Goal: Task Accomplishment & Management: Manage account settings

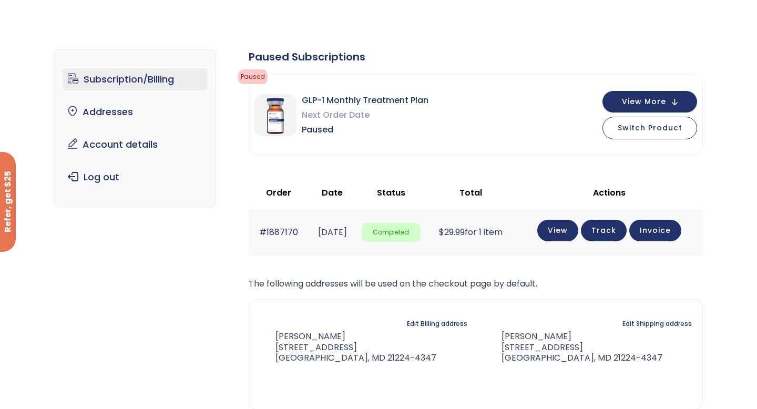
scroll to position [37, 0]
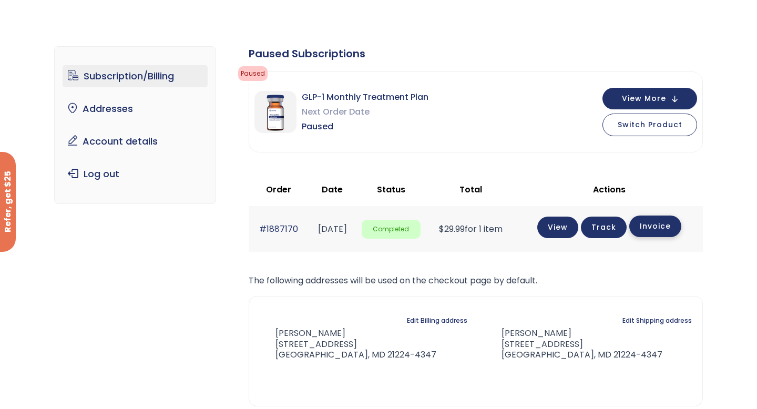
click at [661, 223] on link "Invoice" at bounding box center [655, 226] width 52 height 22
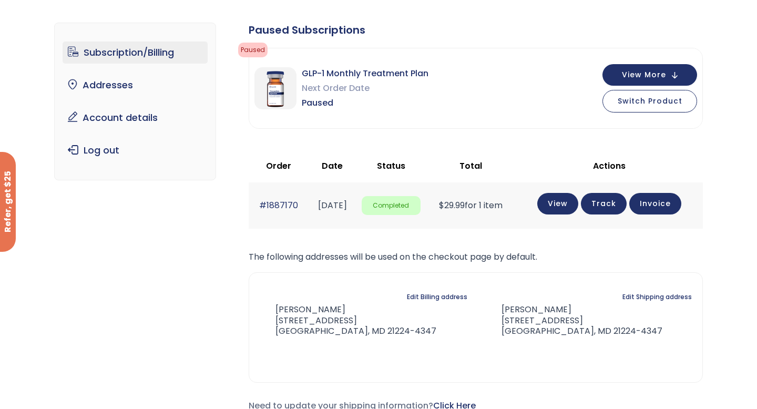
scroll to position [56, 0]
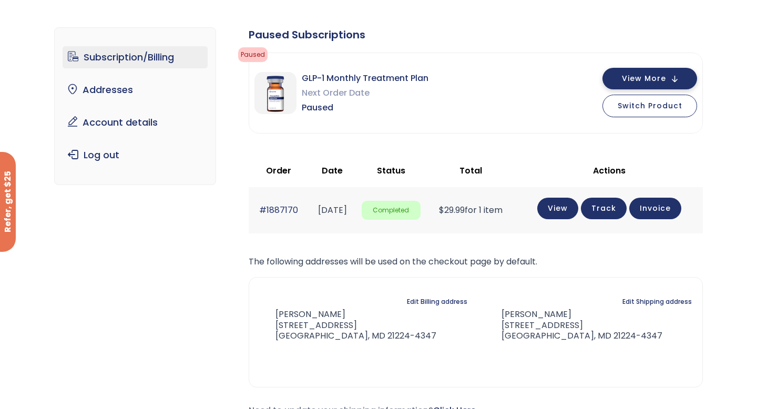
click at [657, 82] on span "View More" at bounding box center [644, 78] width 44 height 7
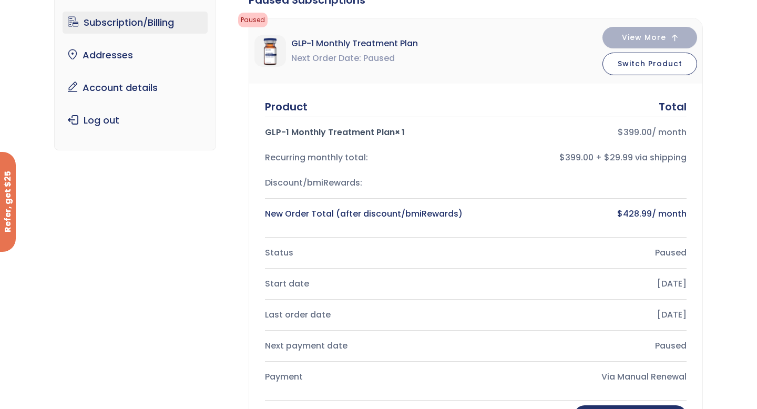
scroll to position [87, 0]
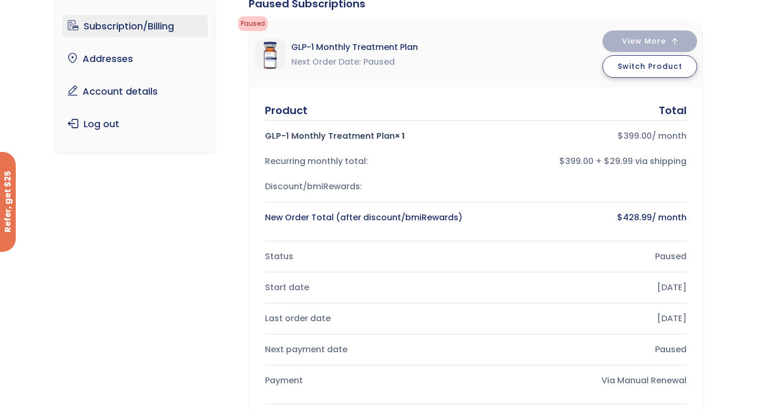
click at [683, 67] on button "Switch Product" at bounding box center [649, 66] width 95 height 23
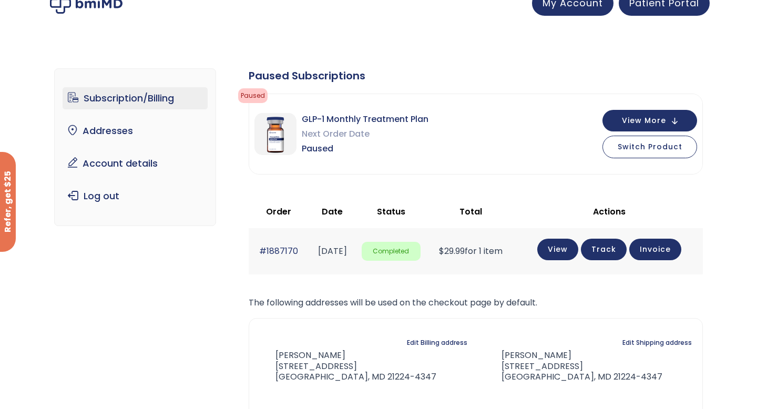
scroll to position [16, 0]
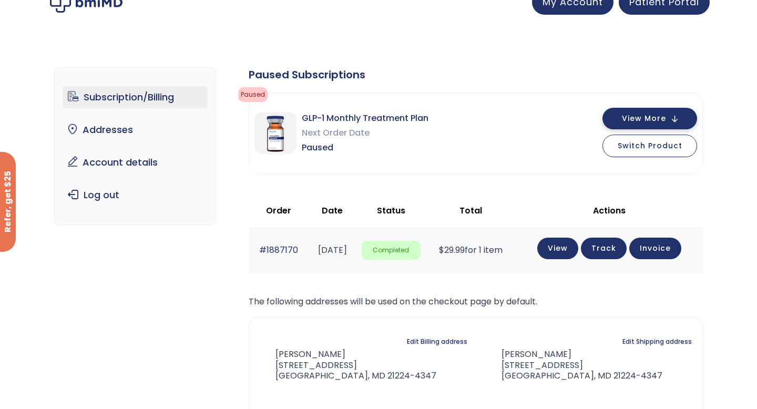
click at [662, 126] on button "View More" at bounding box center [649, 119] width 95 height 22
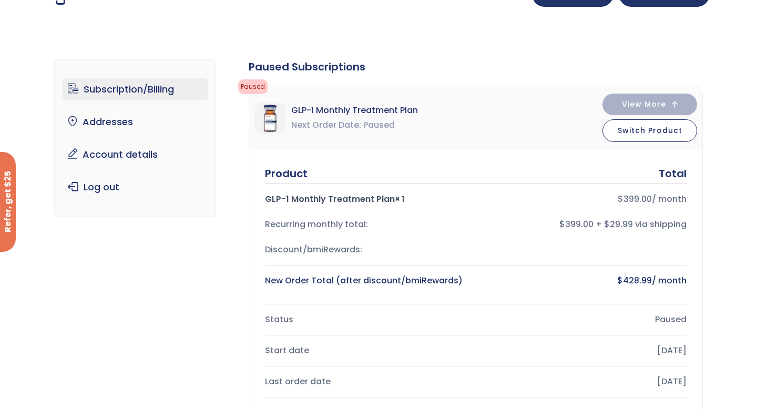
scroll to position [0, 0]
